Goal: Transaction & Acquisition: Purchase product/service

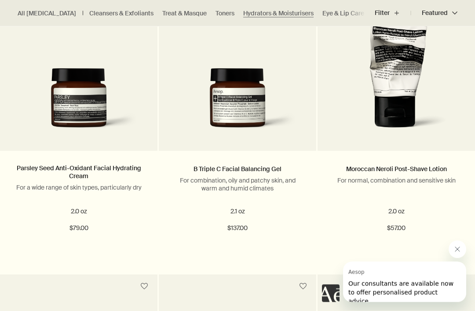
scroll to position [918, 0]
click at [418, 169] on link "Moroccan Neroli Post-Shave Lotion" at bounding box center [396, 169] width 101 height 8
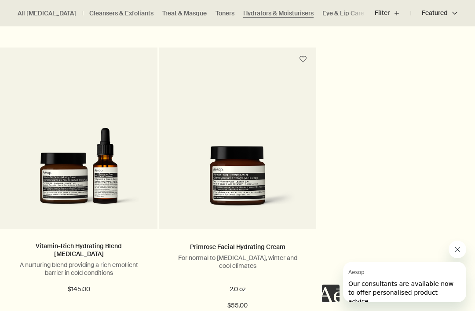
scroll to position [2054, 0]
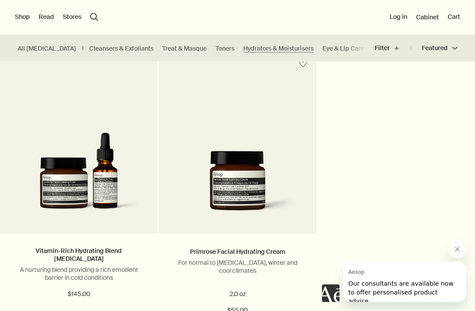
click at [249, 260] on p "For normal to dry skin, winter and cool climates" at bounding box center [237, 267] width 131 height 16
click at [242, 251] on link "Primrose Facial Hydrating Cream" at bounding box center [237, 252] width 95 height 8
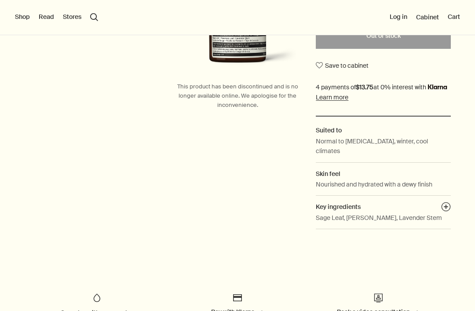
scroll to position [217, 0]
